Goal: Task Accomplishment & Management: Use online tool/utility

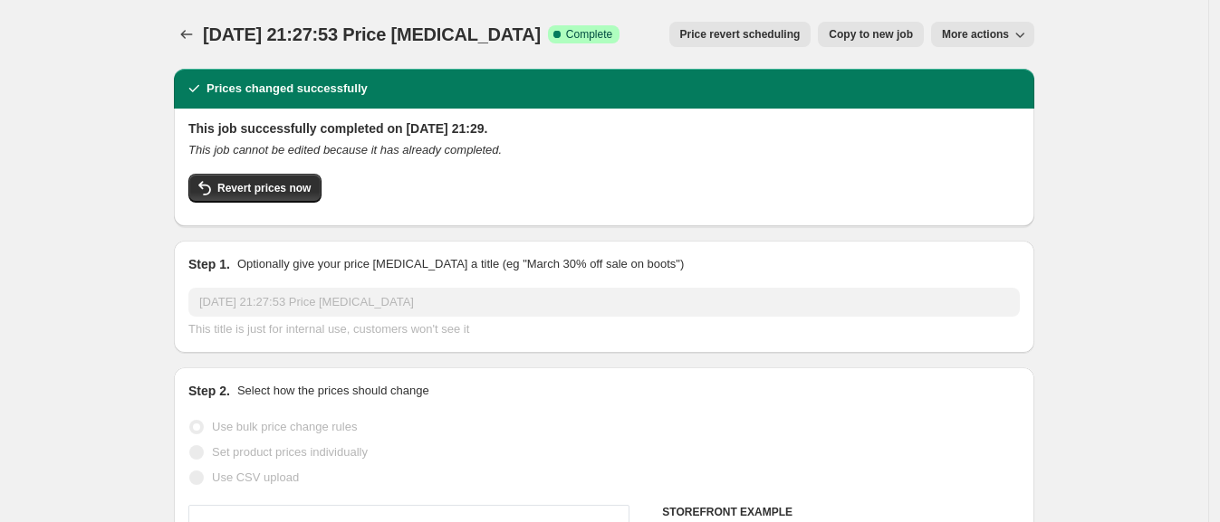
select select "remove"
select select "product_status"
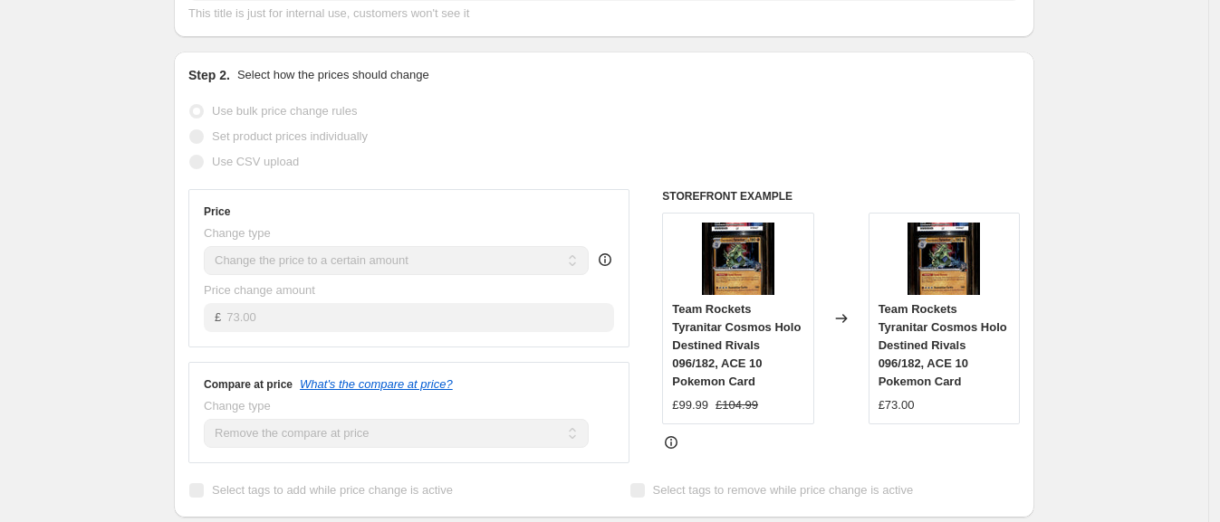
scroll to position [225, 0]
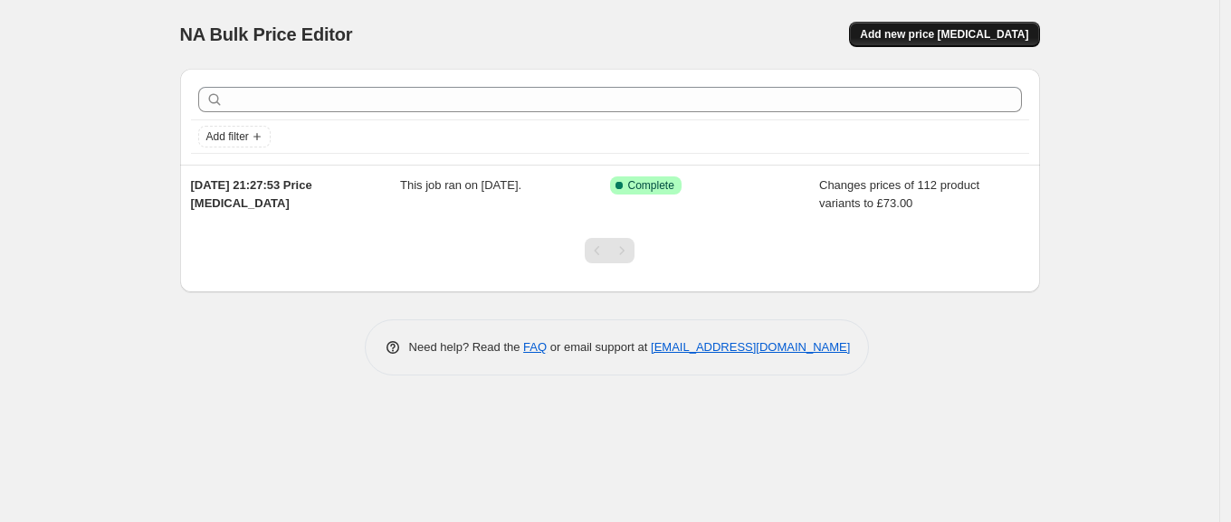
click at [973, 36] on span "Add new price [MEDICAL_DATA]" at bounding box center [944, 34] width 168 height 14
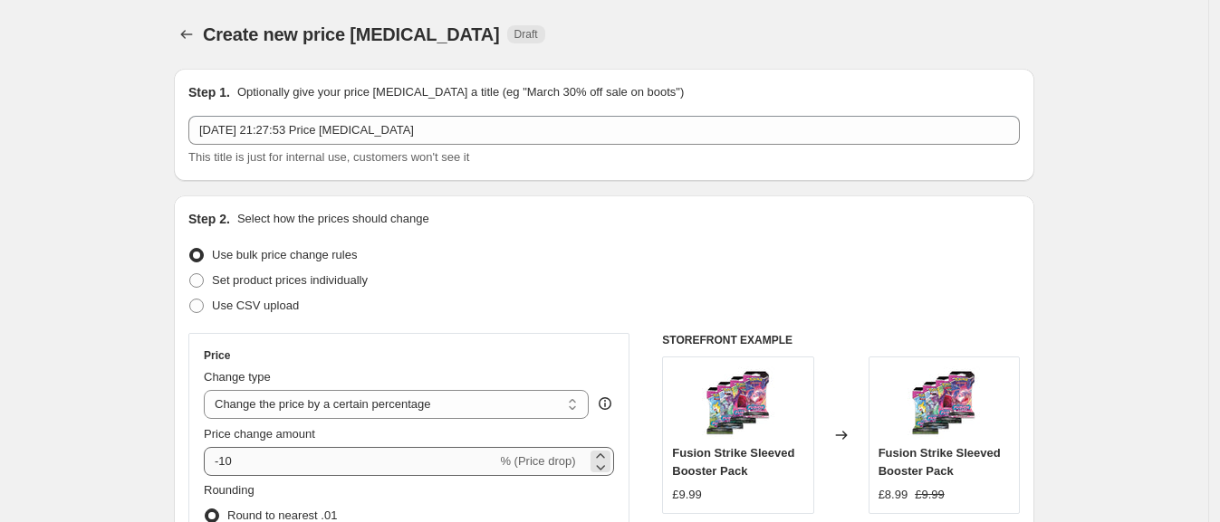
scroll to position [225, 0]
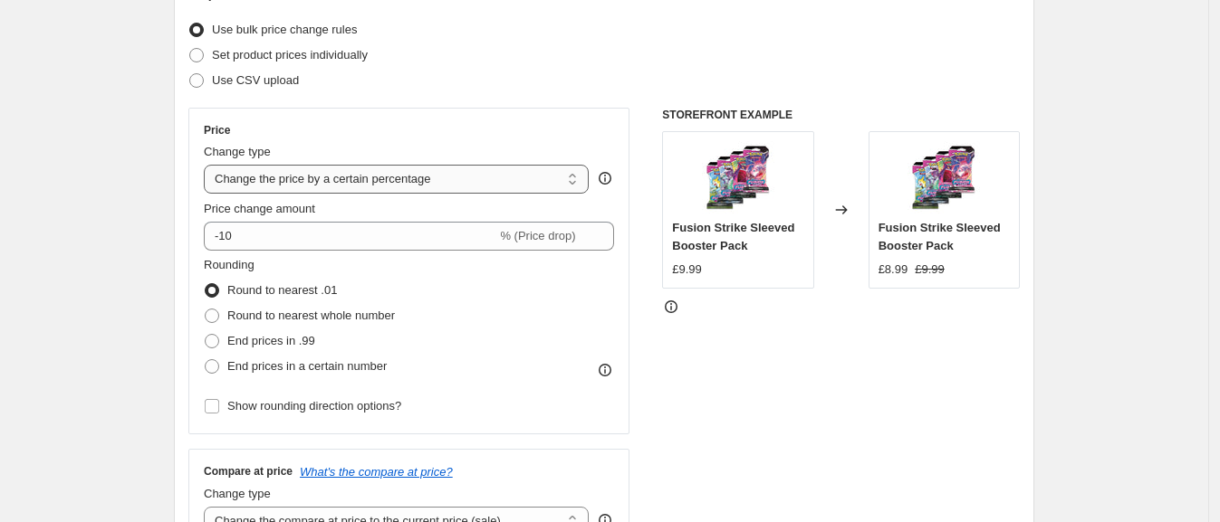
click at [305, 177] on select "Change the price to a certain amount Change the price by a certain amount Chang…" at bounding box center [396, 179] width 385 height 29
select select "to"
click at [209, 165] on select "Change the price to a certain amount Change the price by a certain amount Chang…" at bounding box center [396, 179] width 385 height 29
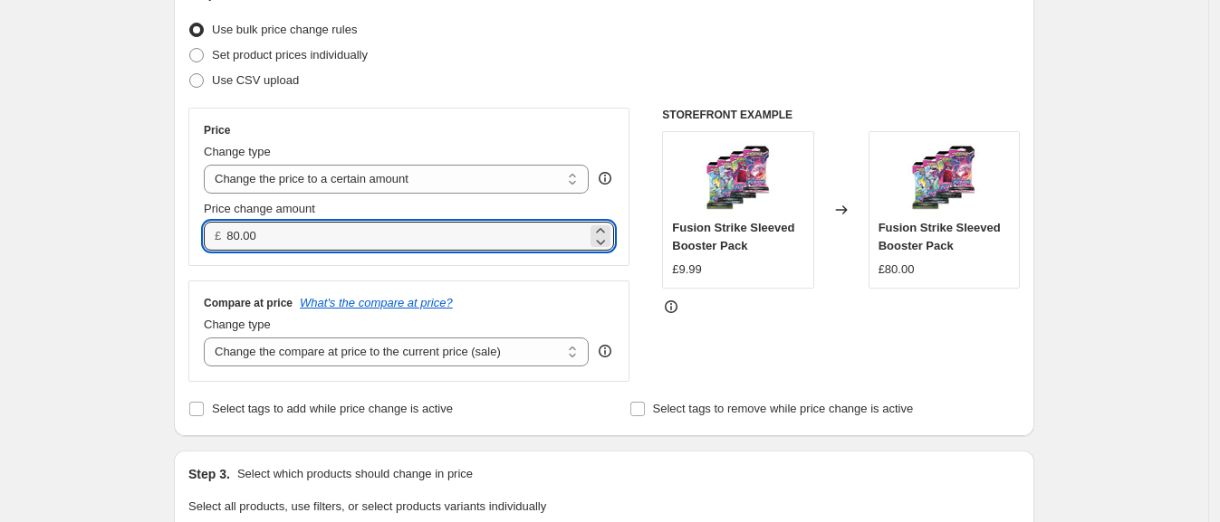
drag, startPoint x: 276, startPoint y: 232, endPoint x: 204, endPoint y: 222, distance: 73.1
click at [204, 222] on div "Price Change type Change the price to a certain amount Change the price by a ce…" at bounding box center [408, 187] width 441 height 158
type input "73.00"
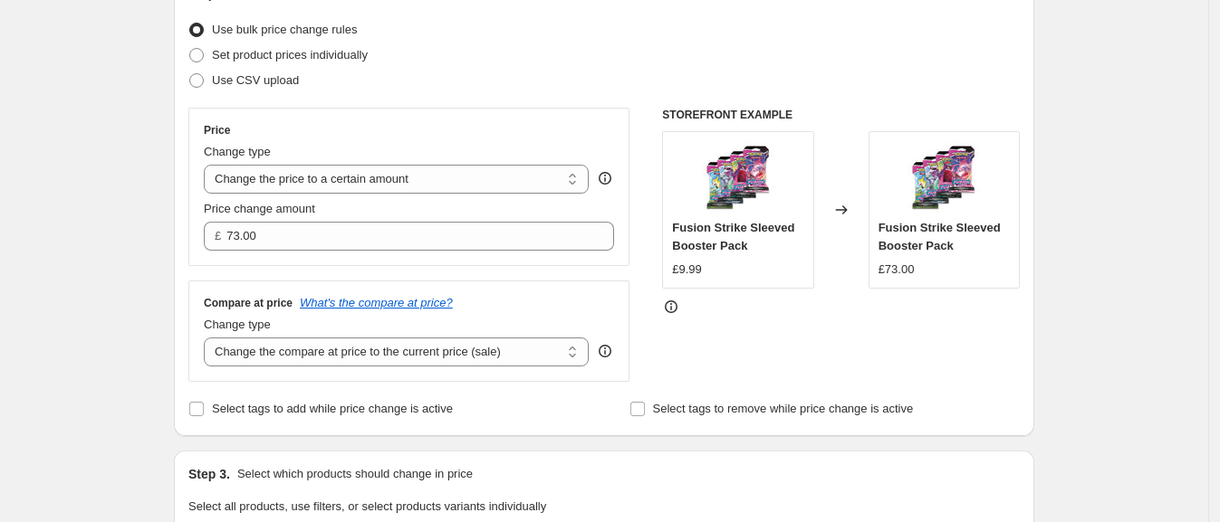
scroll to position [340, 0]
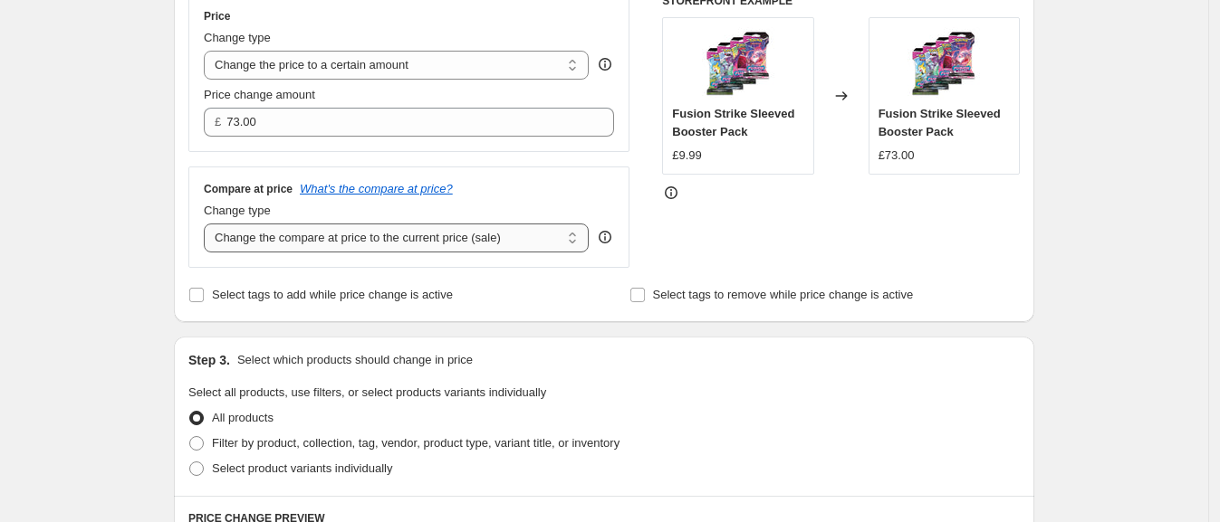
click at [365, 232] on select "Change the compare at price to the current price (sale) Change the compare at p…" at bounding box center [396, 238] width 385 height 29
click at [209, 225] on select "Change the compare at price to the current price (sale) Change the compare at p…" at bounding box center [396, 238] width 385 height 29
click at [368, 243] on select "Change the compare at price to the current price (sale) Change the compare at p…" at bounding box center [396, 238] width 385 height 29
select select "remove"
click at [209, 225] on select "Change the compare at price to the current price (sale) Change the compare at p…" at bounding box center [396, 238] width 385 height 29
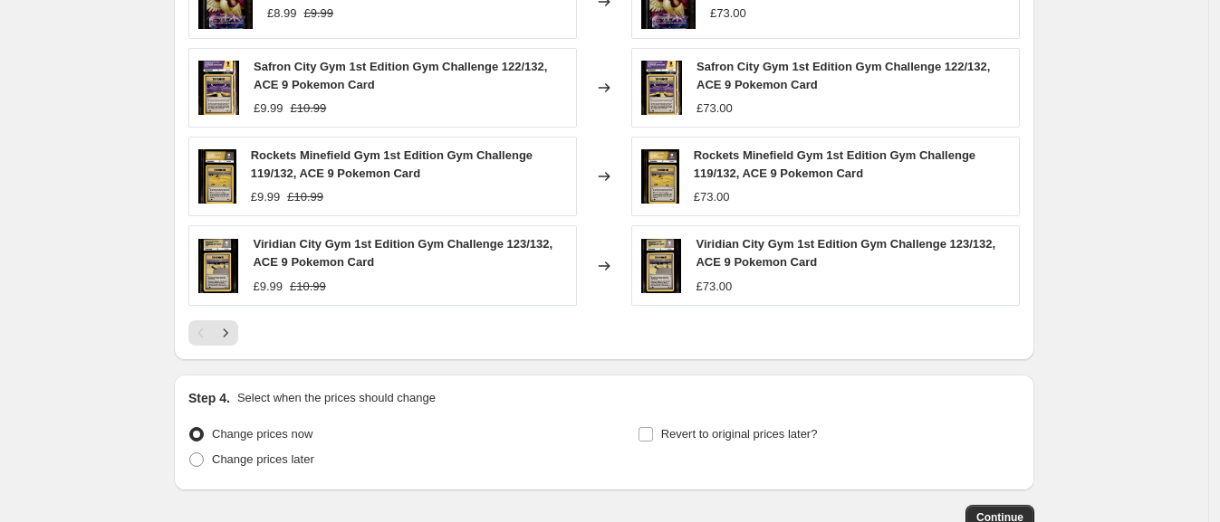
scroll to position [1135, 0]
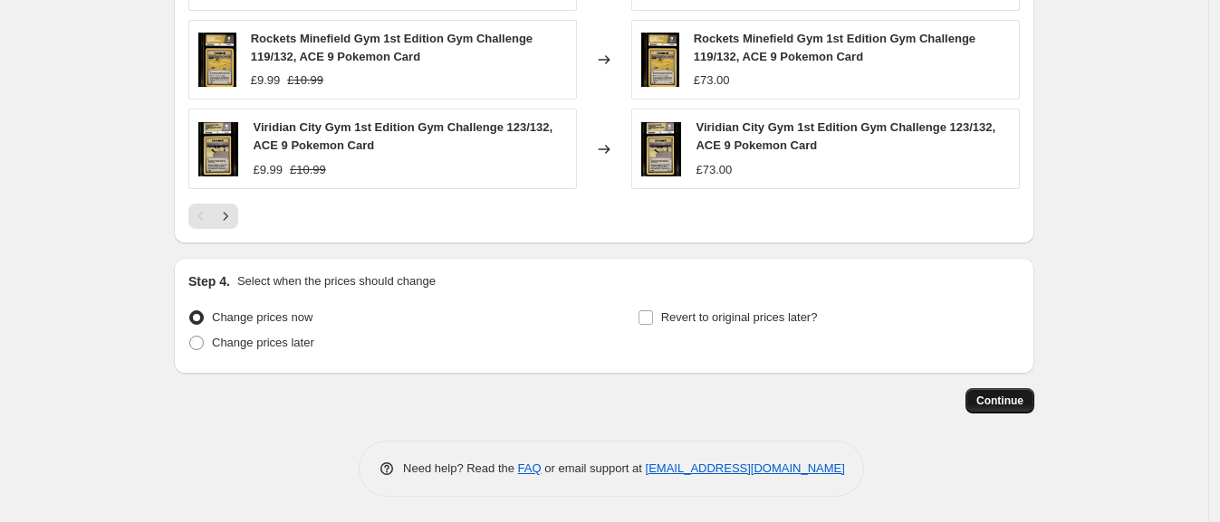
click at [996, 397] on span "Continue" at bounding box center [999, 401] width 47 height 14
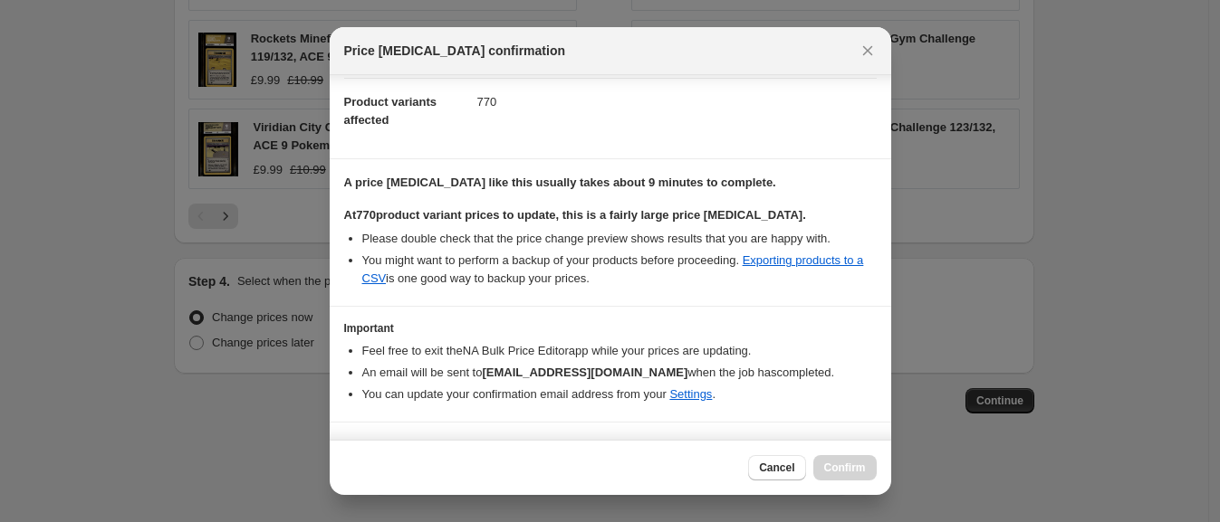
scroll to position [225, 0]
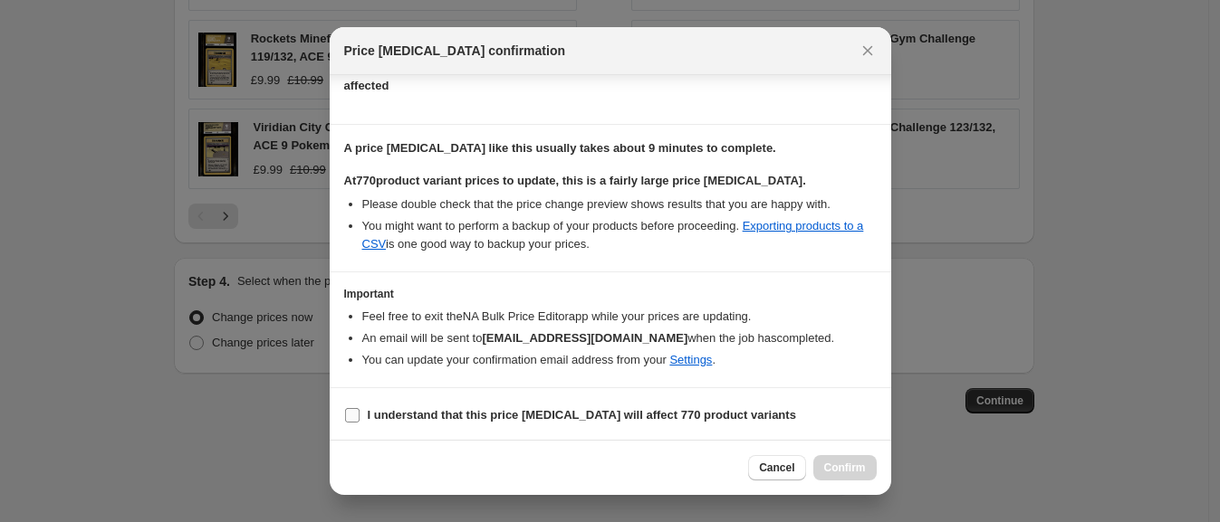
click at [462, 408] on b "I understand that this price [MEDICAL_DATA] will affect 770 product variants" at bounding box center [582, 415] width 428 height 14
click at [359, 408] on input "I understand that this price [MEDICAL_DATA] will affect 770 product variants" at bounding box center [352, 415] width 14 height 14
checkbox input "true"
click at [827, 462] on span "Confirm" at bounding box center [845, 468] width 42 height 14
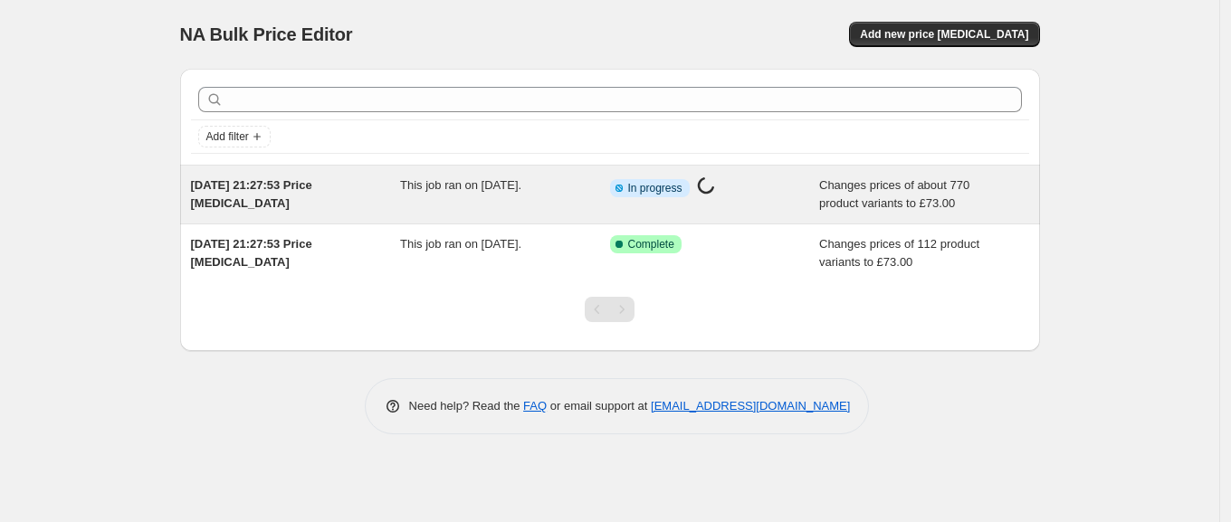
click at [778, 204] on div "Info Partially complete In progress Price [MEDICAL_DATA] in progress..." at bounding box center [715, 195] width 210 height 36
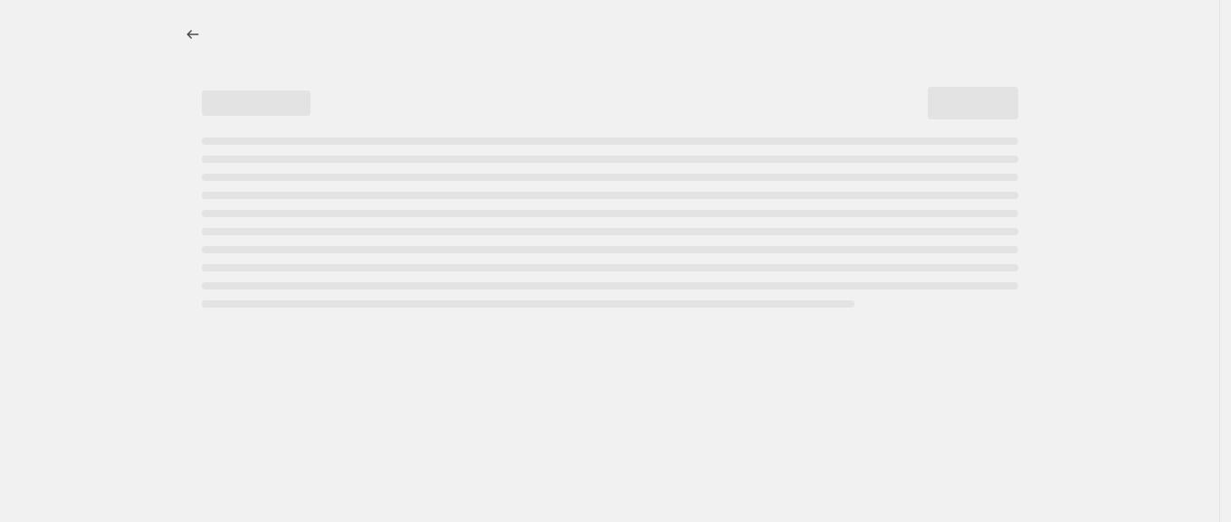
select select "remove"
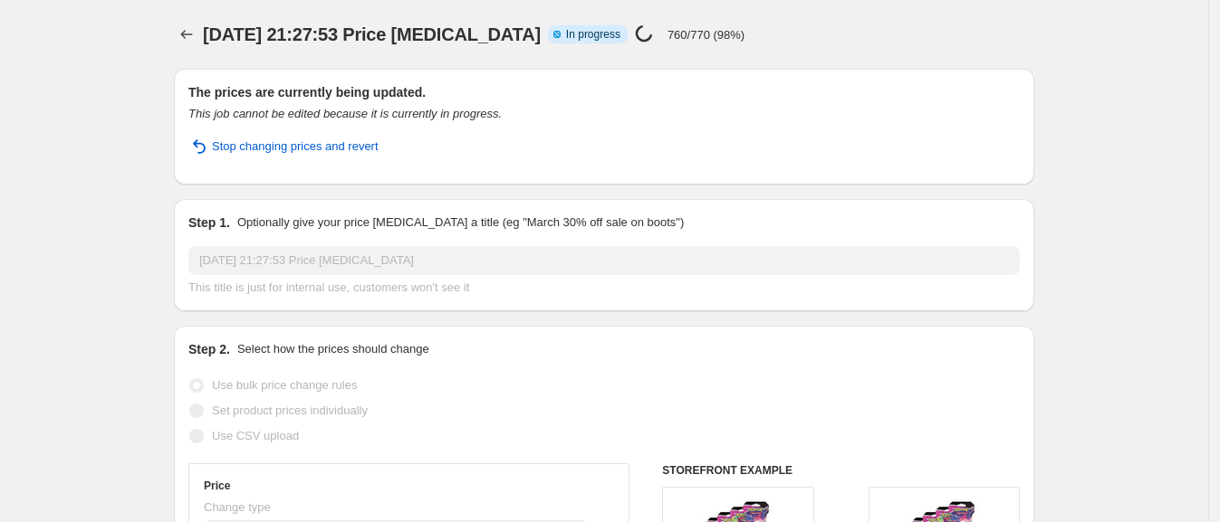
select select "remove"
